Goal: Information Seeking & Learning: Find specific fact

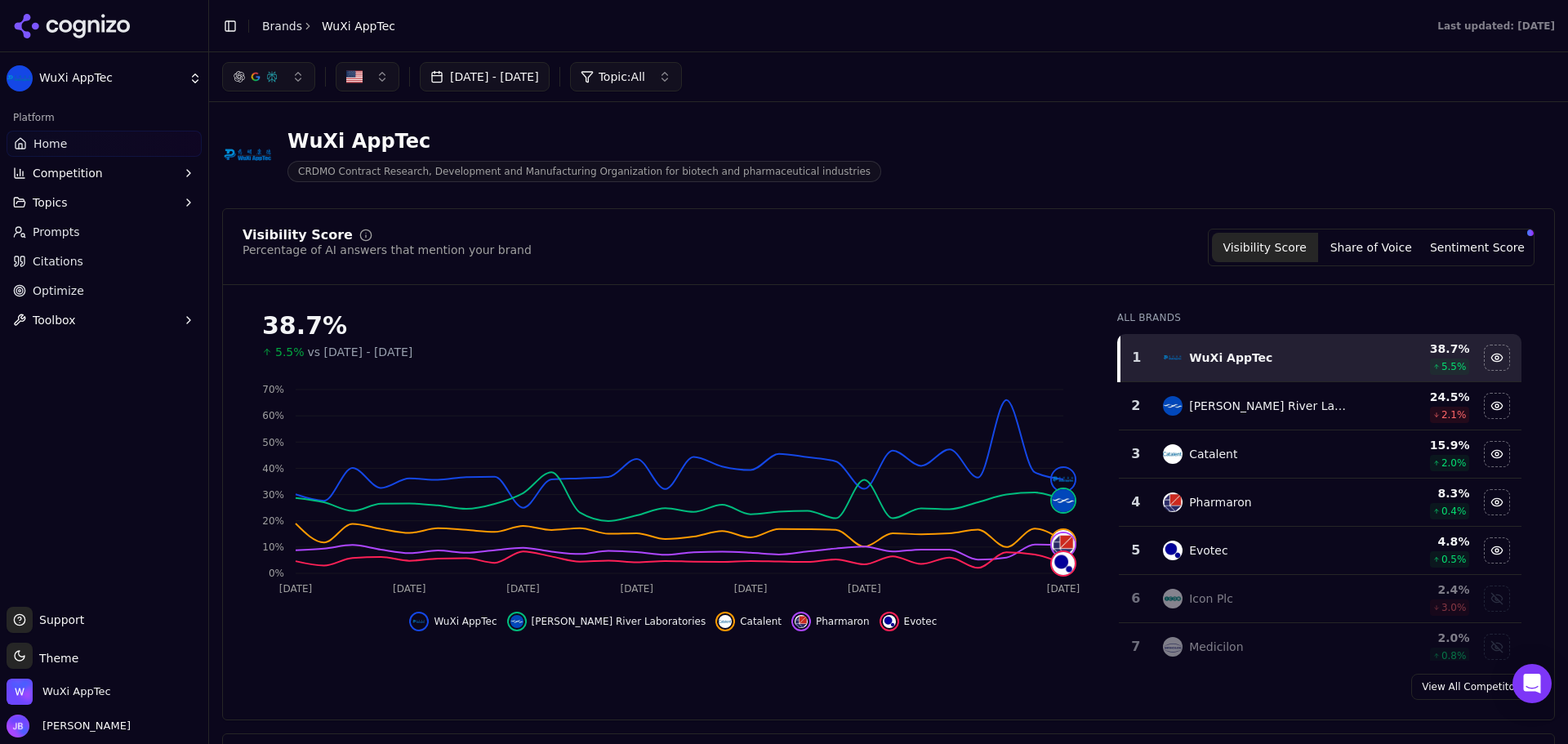
scroll to position [9, 0]
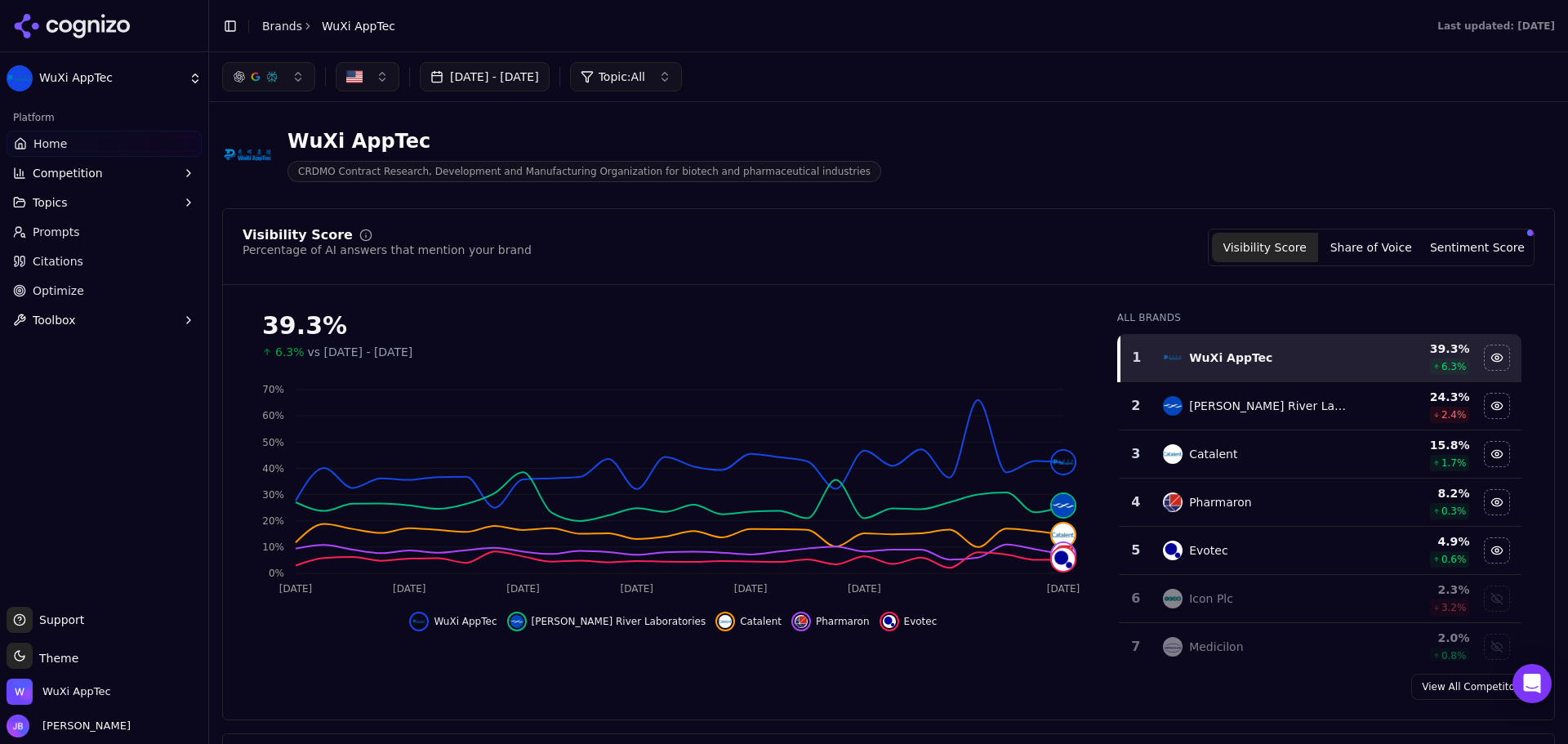
click at [72, 260] on span "Citations" at bounding box center [58, 262] width 51 height 16
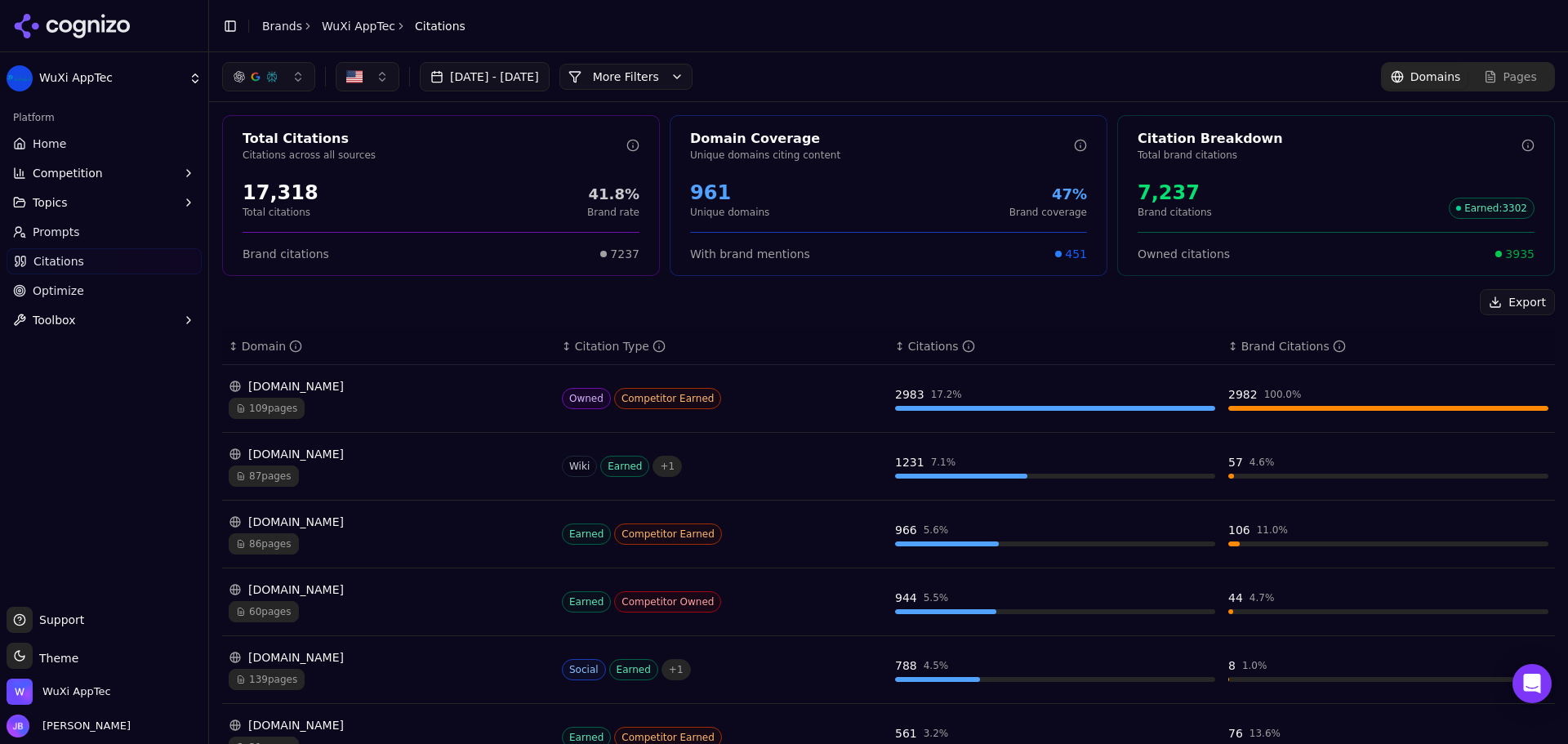
click at [693, 73] on button "More Filters" at bounding box center [626, 76] width 133 height 26
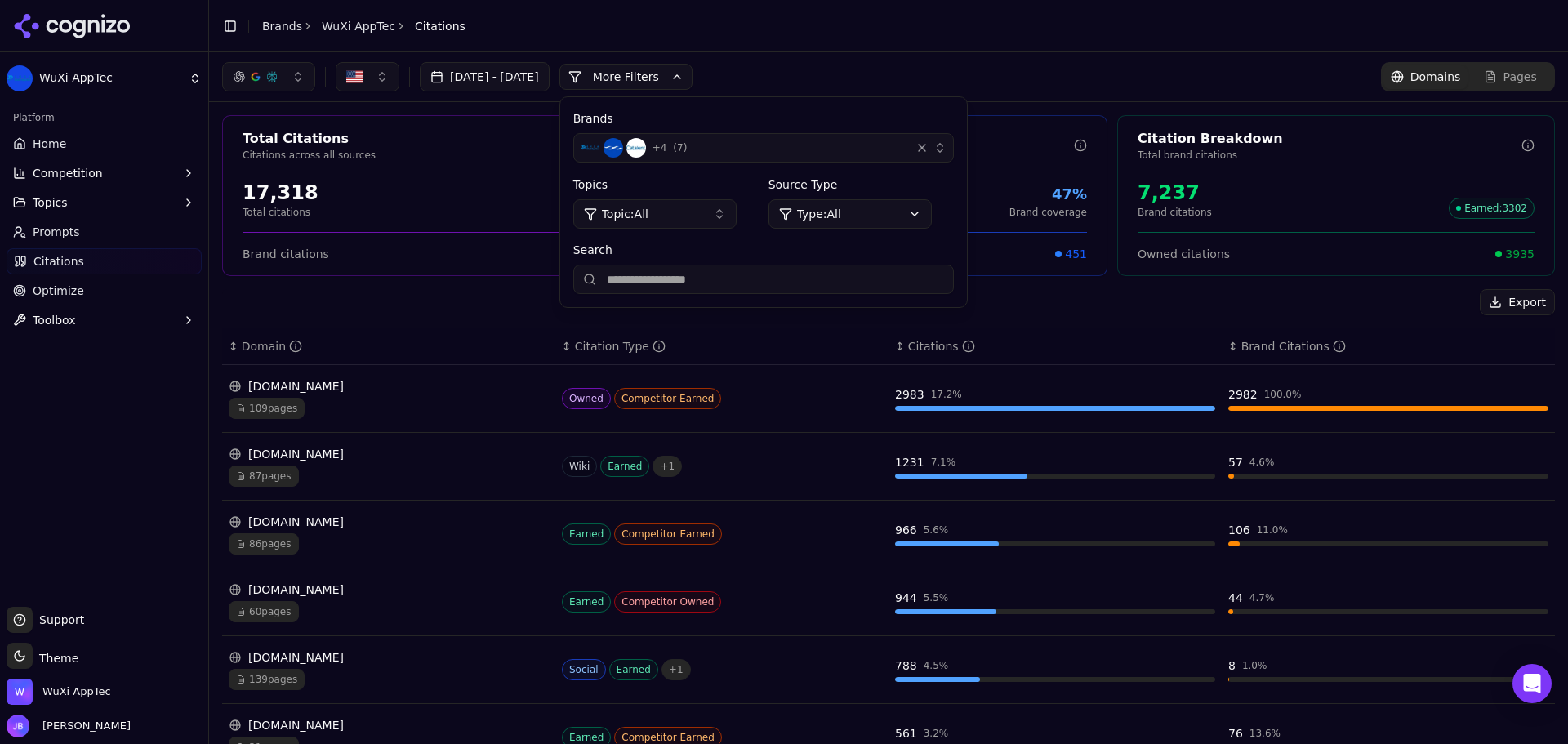
click at [715, 291] on input "Search" at bounding box center [763, 279] width 380 height 29
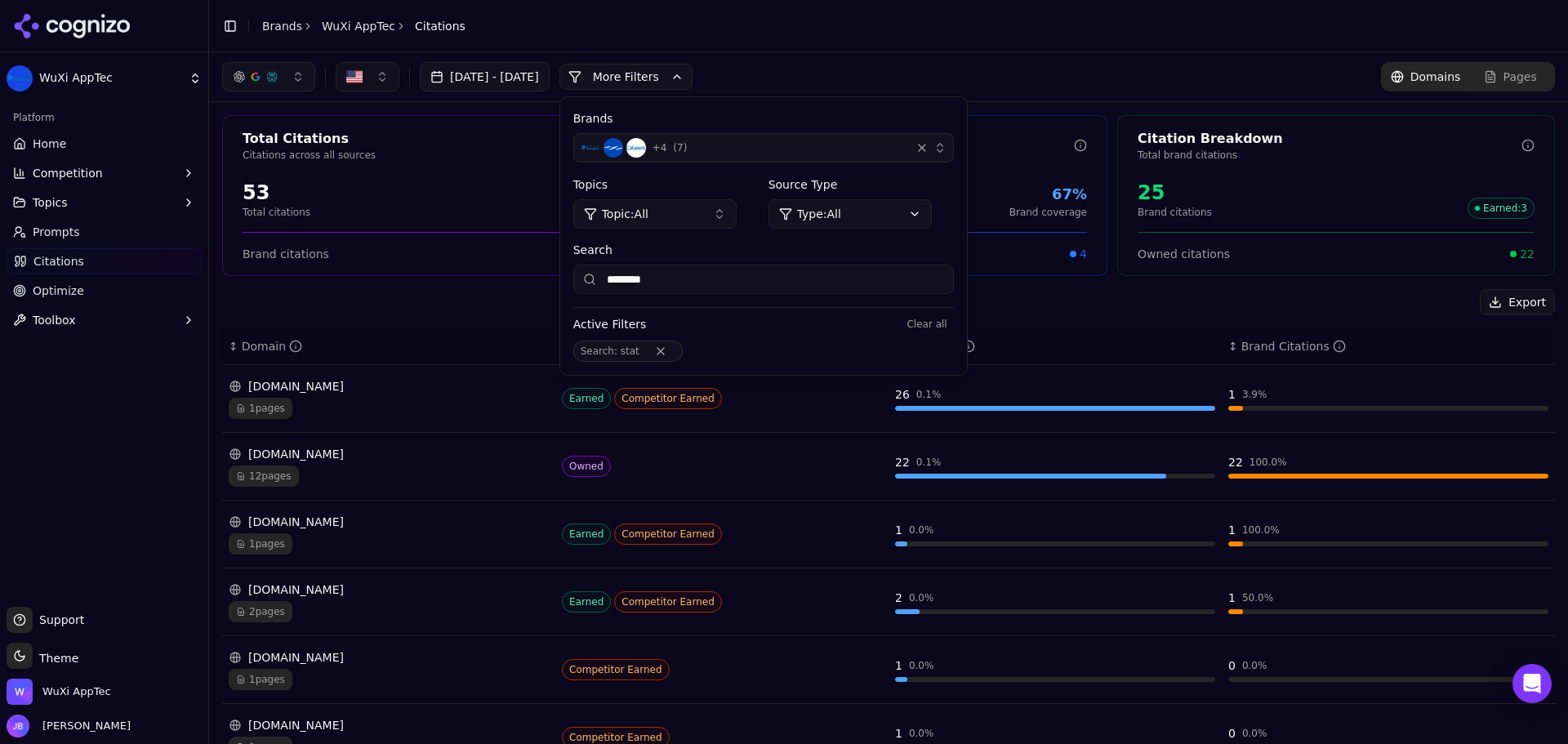
type input "********"
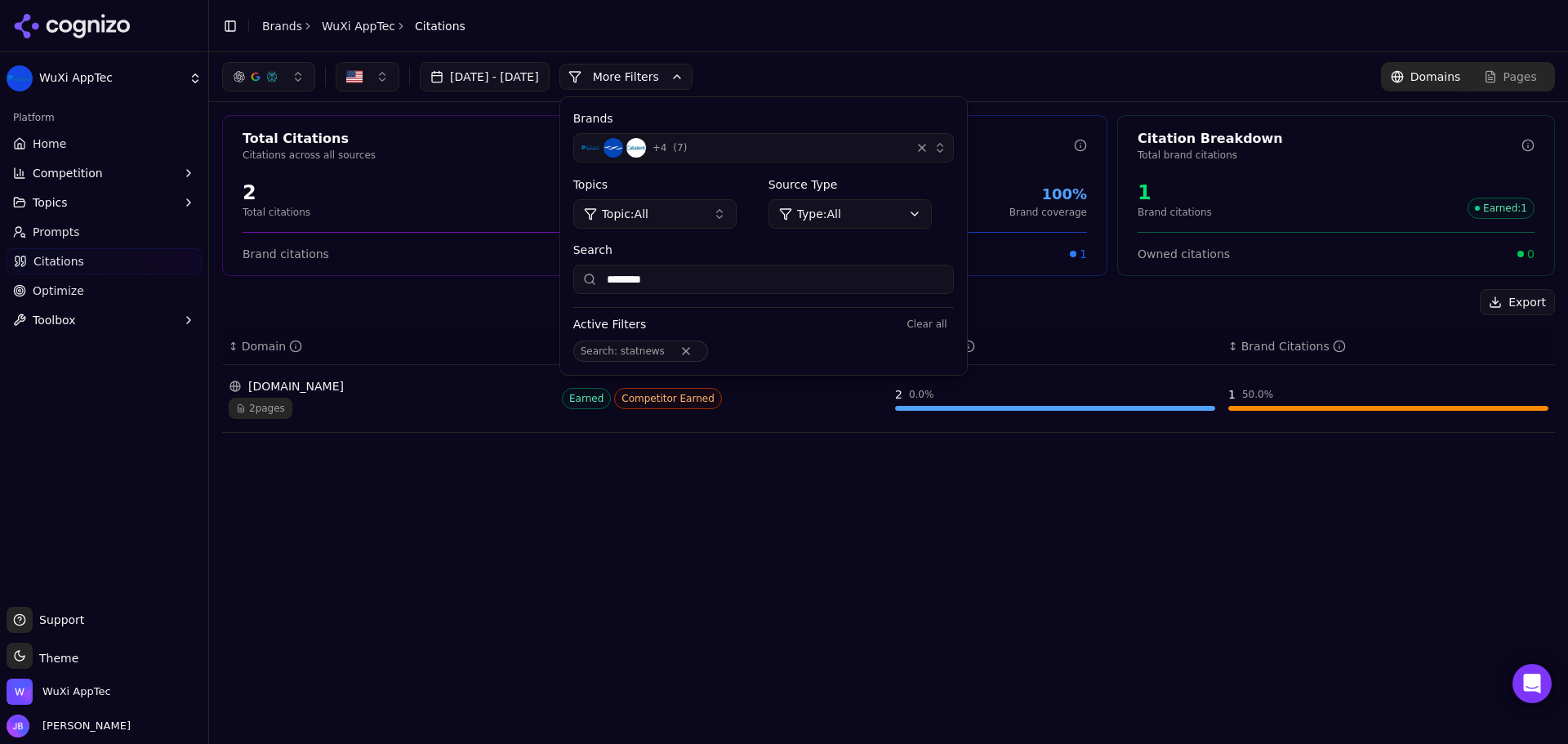
click at [830, 421] on td "Earned Competitor Earned" at bounding box center [721, 399] width 333 height 68
click at [1352, 425] on td "1 50.0 %" at bounding box center [1388, 399] width 333 height 68
click at [1330, 403] on div "1 50.0 %" at bounding box center [1389, 398] width 321 height 24
click at [532, 390] on div "statnews.com" at bounding box center [388, 386] width 321 height 16
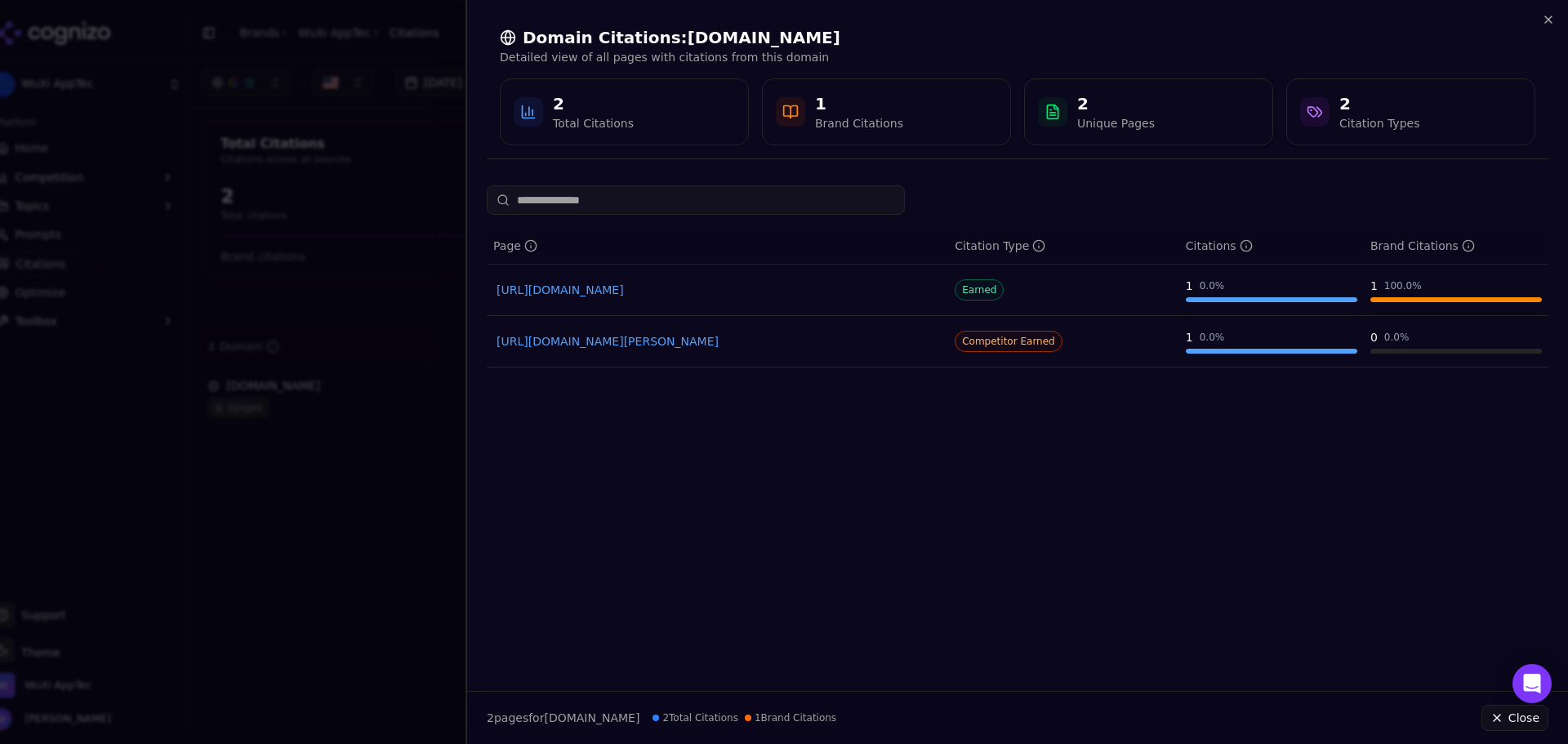
click at [838, 285] on link "https://statnews.com/2024/02/29/biotech-companies-biosecure-act-china-threat-wu…" at bounding box center [717, 290] width 442 height 16
click at [827, 343] on link "https://statnews.com/2024/11/26/novo-catalent-merger-investigation-ftc-trump" at bounding box center [717, 341] width 442 height 16
